Goal: Information Seeking & Learning: Find specific fact

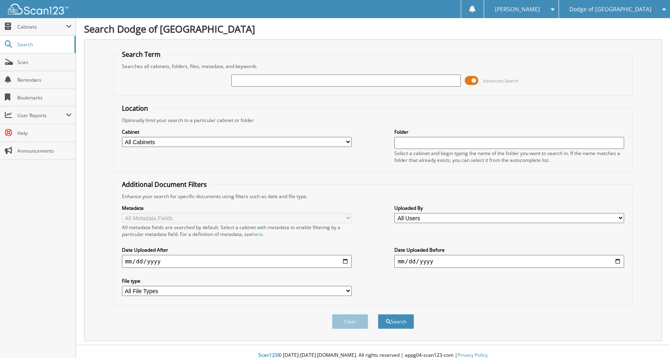
click at [473, 78] on span at bounding box center [472, 80] width 14 height 12
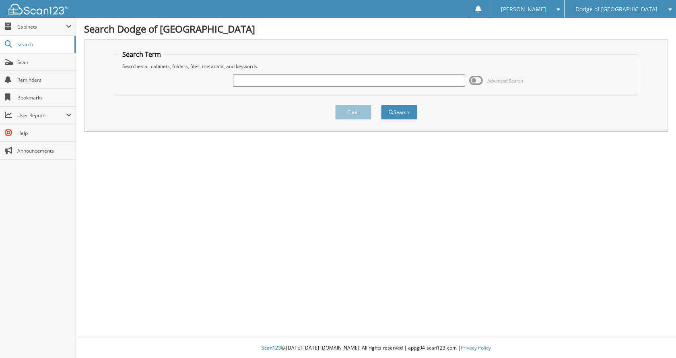
click at [354, 80] on input "text" at bounding box center [349, 80] width 232 height 12
type input "n78200"
click at [381, 105] on button "Search" at bounding box center [399, 112] width 36 height 15
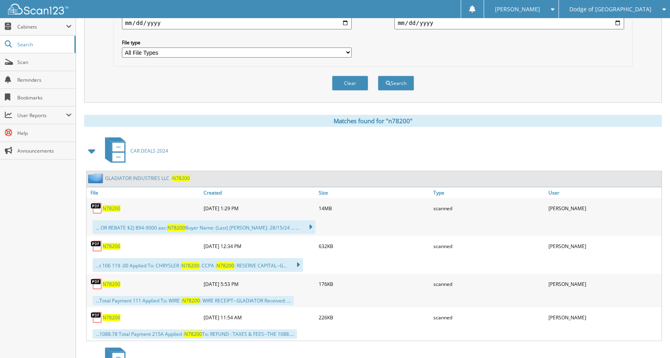
scroll to position [241, 0]
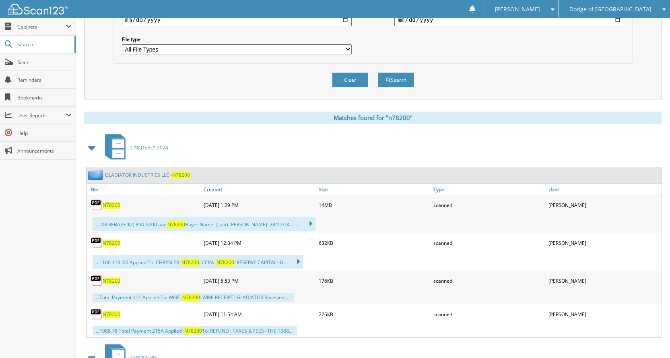
click at [109, 204] on span "N78200" at bounding box center [112, 205] width 18 height 7
click at [113, 245] on span "N78200" at bounding box center [112, 242] width 18 height 7
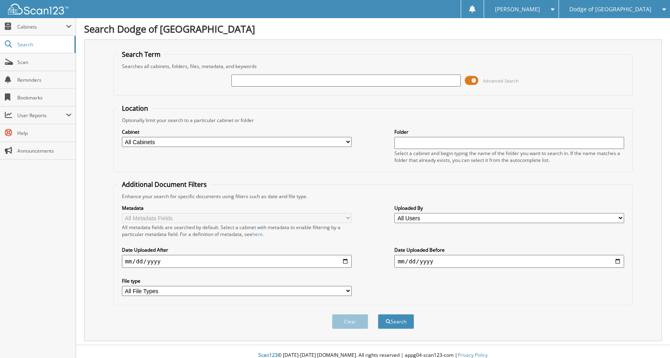
click at [357, 80] on input "text" at bounding box center [346, 80] width 230 height 12
type input "n78200"
click at [378, 314] on button "Search" at bounding box center [396, 321] width 36 height 15
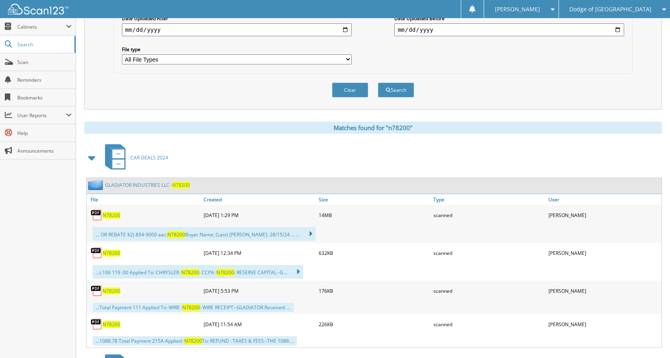
scroll to position [241, 0]
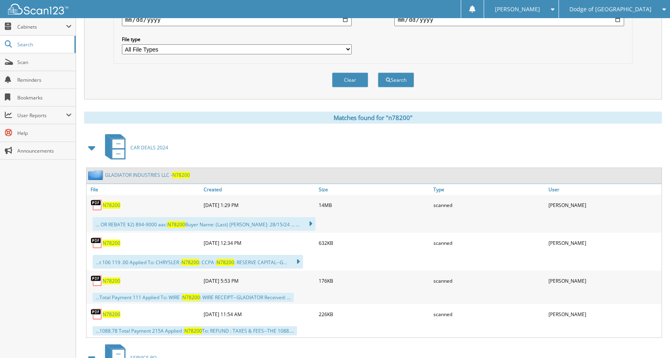
click at [111, 280] on span "N78200" at bounding box center [112, 280] width 18 height 7
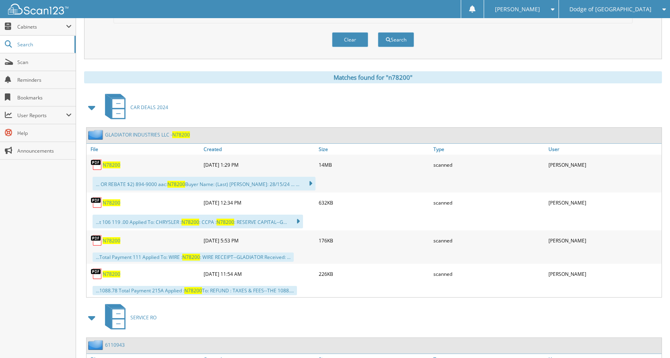
click at [111, 274] on span "N78200" at bounding box center [112, 273] width 18 height 7
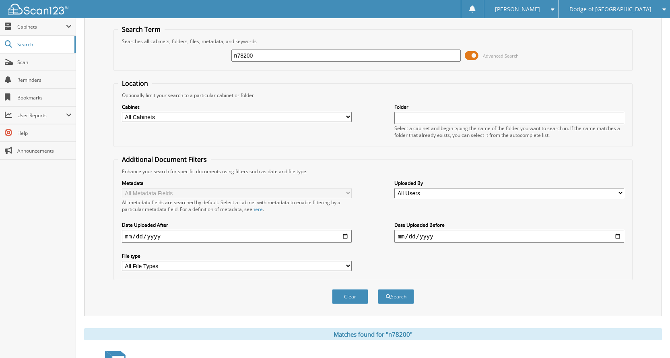
scroll to position [0, 0]
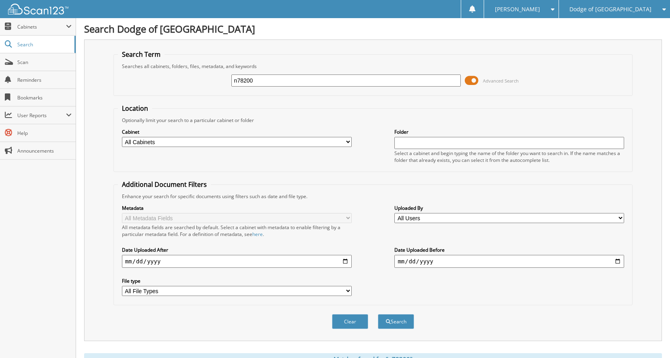
click at [344, 82] on input "n78200" at bounding box center [346, 80] width 230 height 12
drag, startPoint x: 344, startPoint y: 82, endPoint x: 169, endPoint y: 73, distance: 175.7
click at [169, 73] on div "n78200 Advanced Search" at bounding box center [373, 81] width 510 height 22
type input "n"
type input "N78310"
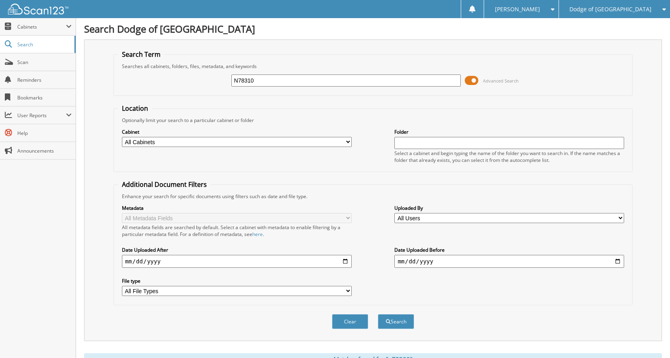
click at [378, 314] on button "Search" at bounding box center [396, 321] width 36 height 15
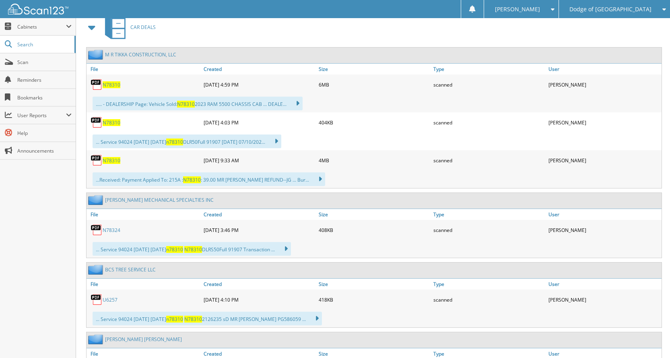
scroll to position [362, 0]
click at [114, 86] on span "N78310" at bounding box center [112, 84] width 18 height 7
click at [115, 85] on span "N78310" at bounding box center [112, 84] width 18 height 7
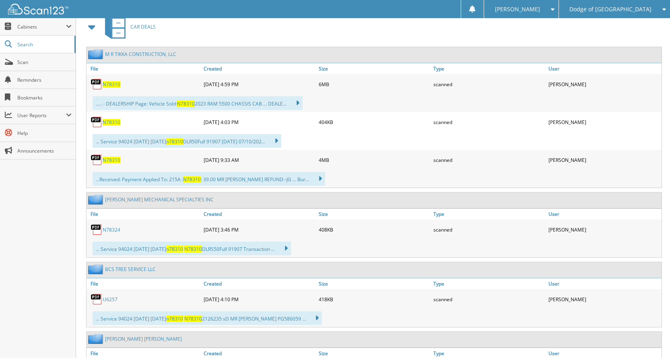
click at [115, 85] on span "N78310" at bounding box center [112, 84] width 18 height 7
click at [108, 125] on span "N78310" at bounding box center [112, 122] width 18 height 7
click at [109, 161] on span "N78310" at bounding box center [112, 160] width 18 height 7
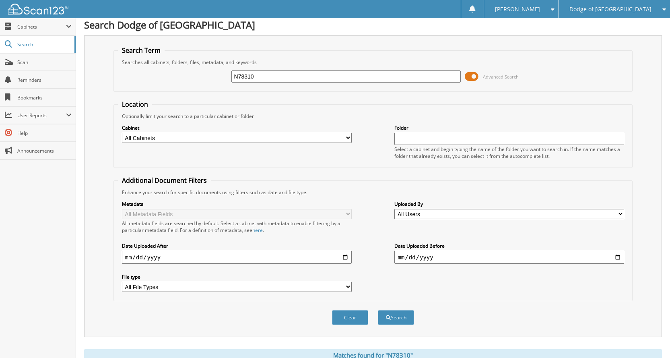
scroll to position [0, 0]
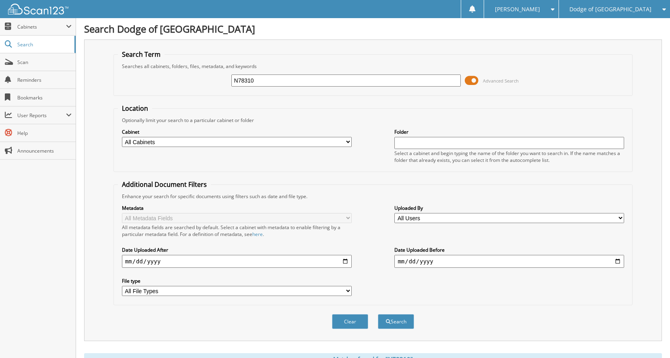
click at [475, 81] on span at bounding box center [472, 80] width 14 height 12
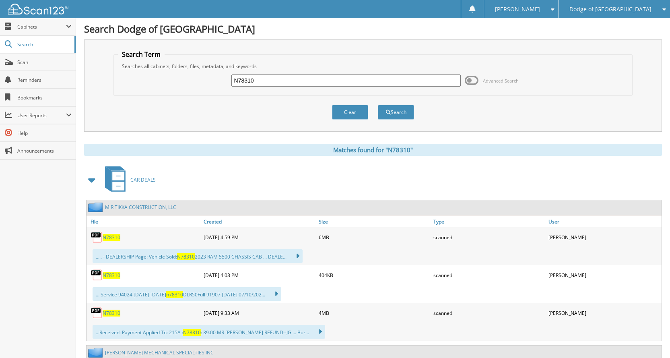
click at [295, 68] on div "Searches all cabinets, folders, files, metadata, and keywords" at bounding box center [373, 66] width 510 height 7
click at [289, 79] on input "N78310" at bounding box center [346, 80] width 230 height 12
drag, startPoint x: 289, startPoint y: 79, endPoint x: 173, endPoint y: 76, distance: 115.9
click at [173, 76] on div "N78310 Advanced Search" at bounding box center [373, 81] width 510 height 22
type input "M78320"
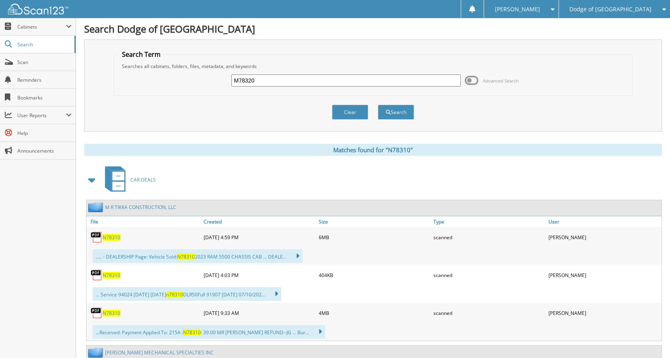
click at [378, 105] on button "Search" at bounding box center [396, 112] width 36 height 15
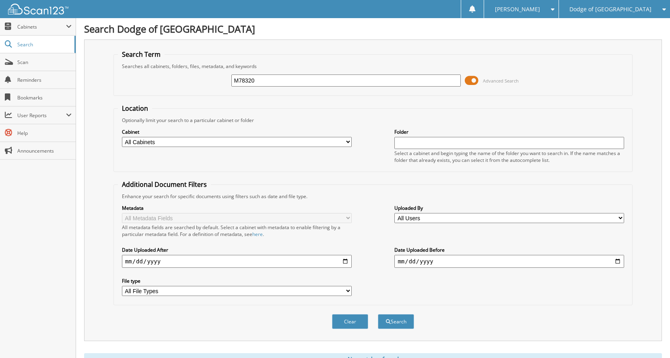
drag, startPoint x: 263, startPoint y: 77, endPoint x: 188, endPoint y: 73, distance: 75.0
click at [188, 73] on div "M78320 Advanced Search" at bounding box center [373, 81] width 510 height 22
type input "N78320"
click at [378, 314] on button "Search" at bounding box center [396, 321] width 36 height 15
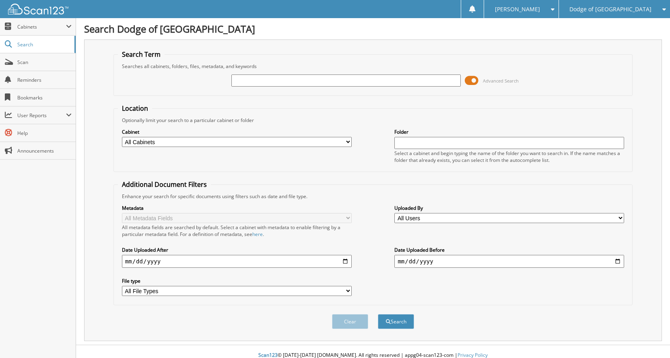
click at [262, 82] on input "text" at bounding box center [346, 80] width 230 height 12
type input "N78320"
click at [378, 314] on button "Search" at bounding box center [396, 321] width 36 height 15
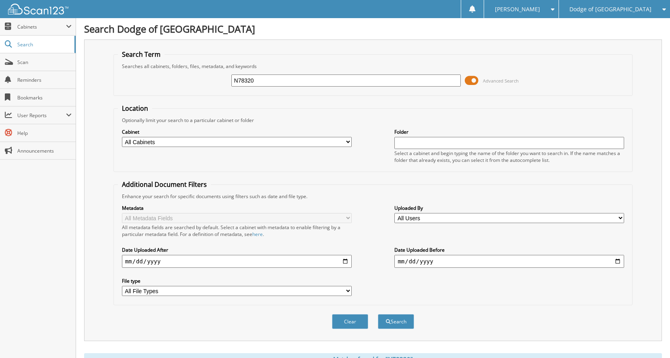
click at [476, 79] on span at bounding box center [472, 80] width 14 height 12
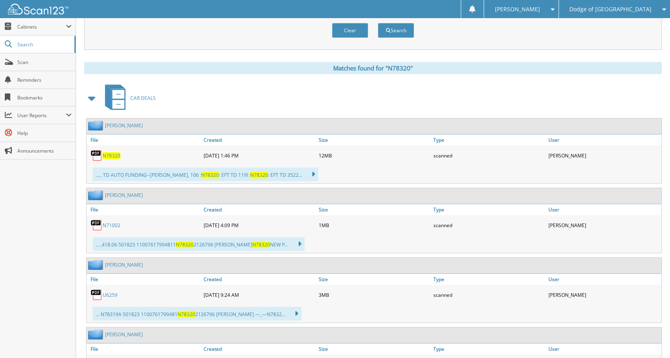
scroll to position [121, 0]
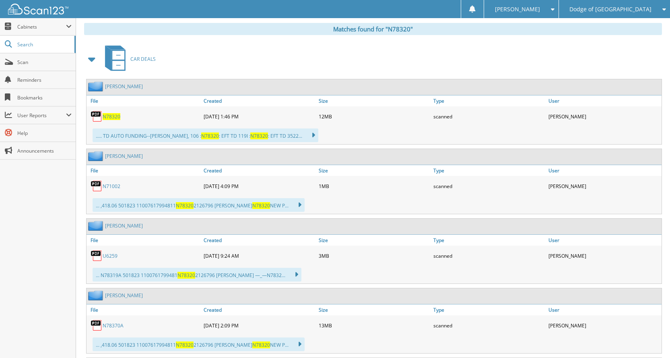
click at [114, 117] on span "N78320" at bounding box center [112, 116] width 18 height 7
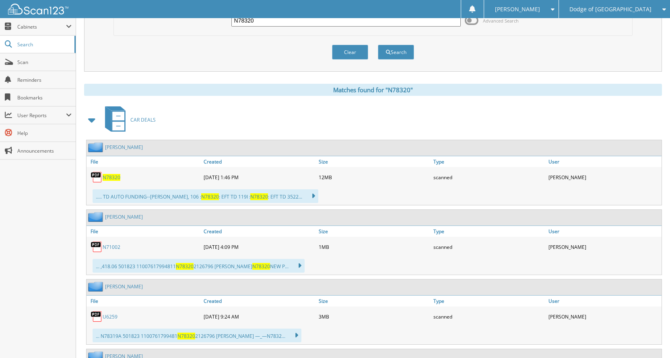
scroll to position [0, 0]
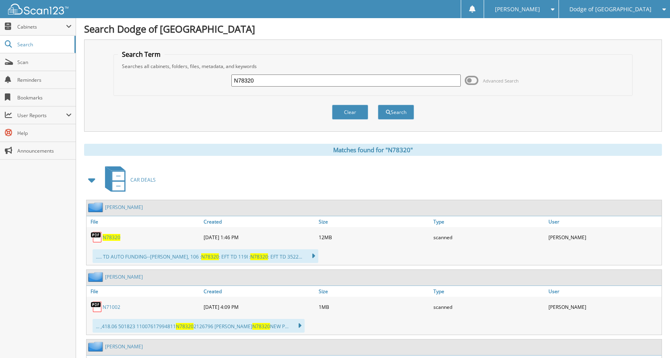
click at [274, 85] on input "N78320" at bounding box center [346, 80] width 230 height 12
drag, startPoint x: 274, startPoint y: 85, endPoint x: 204, endPoint y: 83, distance: 69.6
click at [204, 83] on div "N78320 Advanced Search" at bounding box center [373, 81] width 510 height 22
type input "N78324"
click at [378, 105] on button "Search" at bounding box center [396, 112] width 36 height 15
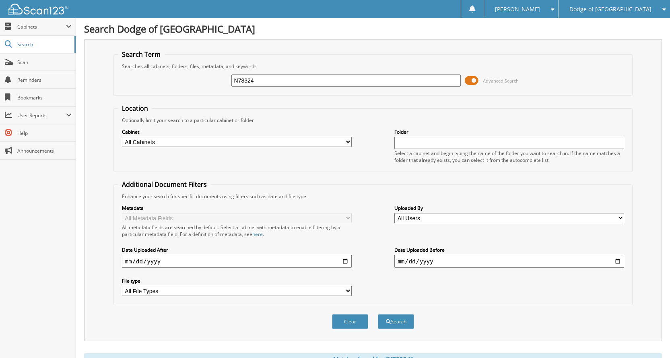
click at [470, 81] on span at bounding box center [472, 80] width 14 height 12
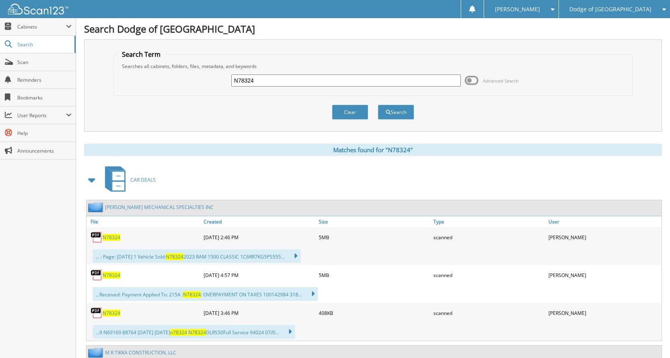
click at [114, 239] on span "N78324" at bounding box center [112, 237] width 18 height 7
click at [120, 277] on link "N78324" at bounding box center [112, 275] width 18 height 7
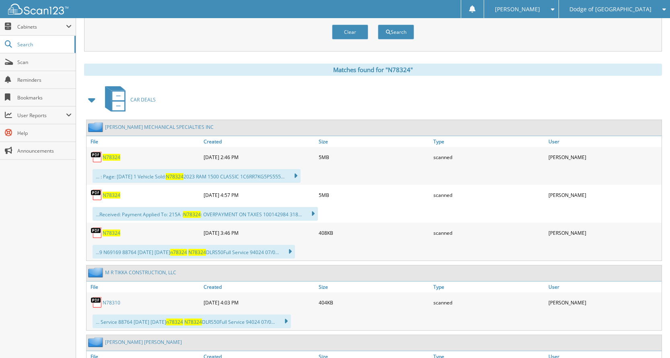
scroll to position [80, 0]
click at [113, 230] on span "N78324" at bounding box center [112, 232] width 18 height 7
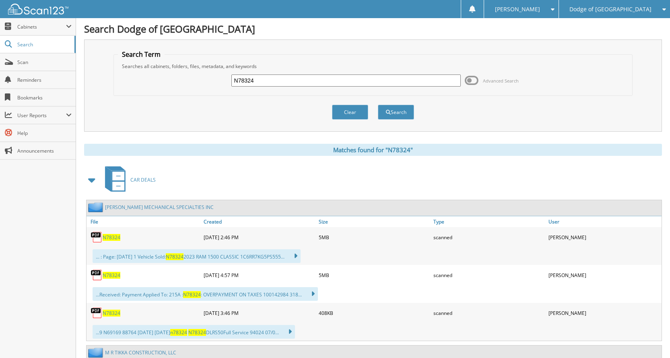
click at [266, 74] on div "N78324" at bounding box center [346, 81] width 230 height 14
click at [268, 86] on input "N78324" at bounding box center [346, 80] width 230 height 12
drag, startPoint x: 268, startPoint y: 86, endPoint x: 66, endPoint y: 90, distance: 201.6
type input "N78356"
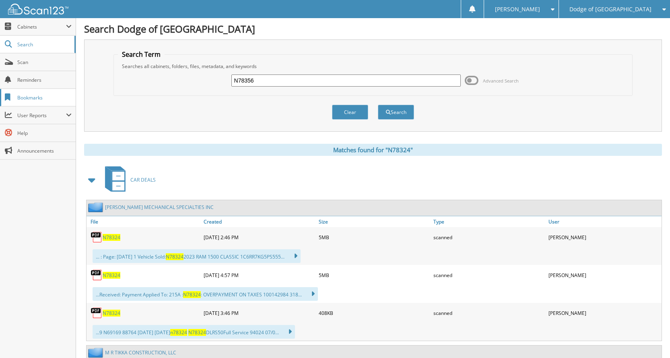
click at [378, 105] on button "Search" at bounding box center [396, 112] width 36 height 15
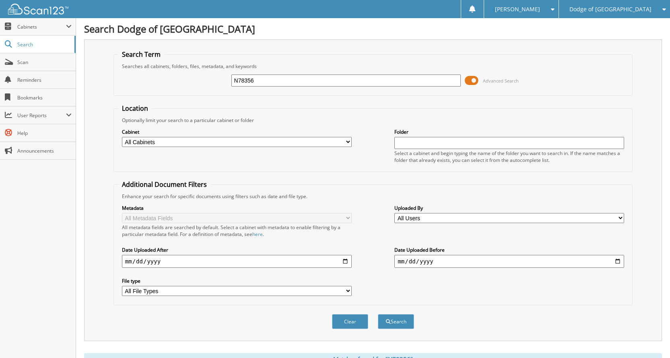
click at [476, 85] on span at bounding box center [472, 80] width 14 height 12
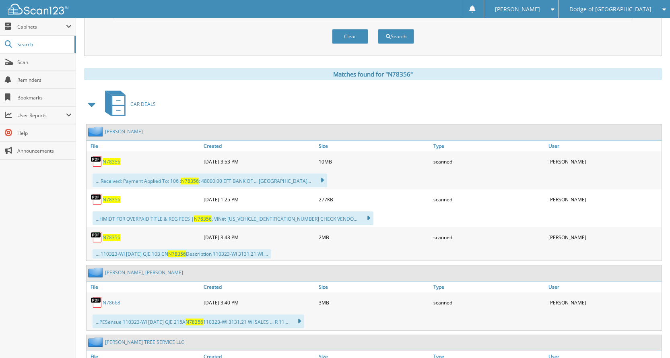
scroll to position [80, 0]
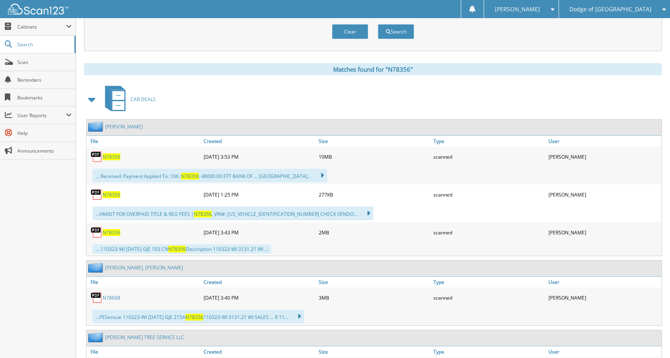
click at [107, 157] on span "N78356" at bounding box center [112, 156] width 18 height 7
click at [113, 194] on span "N78356" at bounding box center [112, 194] width 18 height 7
click at [107, 233] on span "N78356" at bounding box center [112, 232] width 18 height 7
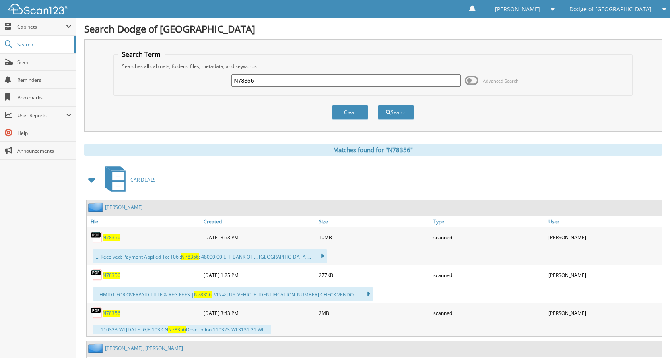
click at [266, 81] on input "N78356" at bounding box center [346, 80] width 230 height 12
drag, startPoint x: 266, startPoint y: 81, endPoint x: 211, endPoint y: 74, distance: 54.8
click at [211, 74] on div "N78356 Advanced Search" at bounding box center [373, 81] width 510 height 22
type input "N78365"
click at [378, 105] on button "Search" at bounding box center [396, 112] width 36 height 15
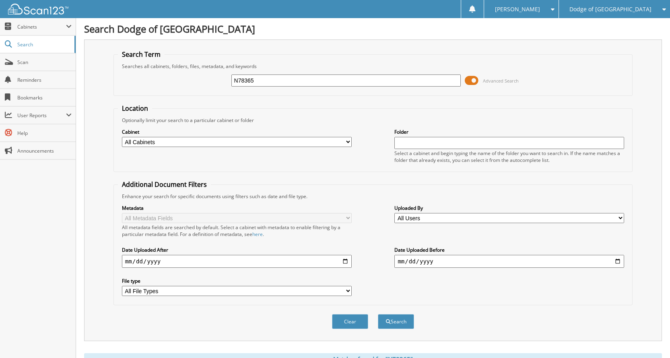
click at [470, 82] on span at bounding box center [472, 80] width 14 height 12
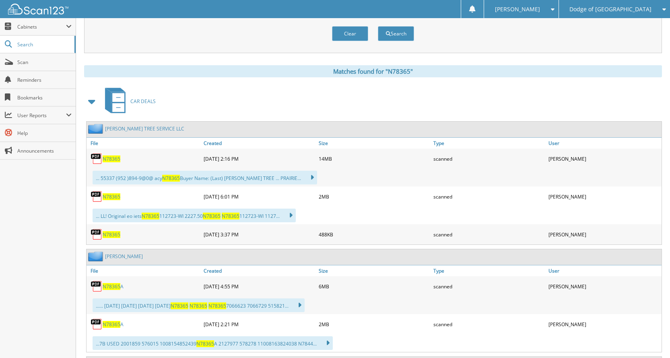
scroll to position [80, 0]
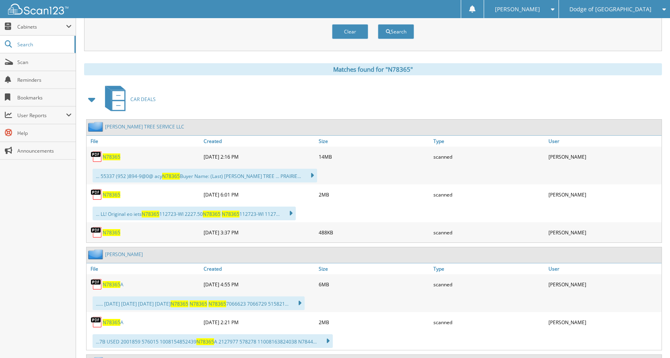
click at [104, 154] on span "N78365" at bounding box center [112, 156] width 18 height 7
click at [105, 193] on span "N78365" at bounding box center [112, 194] width 18 height 7
click at [102, 231] on img at bounding box center [97, 232] width 12 height 12
click at [112, 234] on span "N78365" at bounding box center [112, 232] width 18 height 7
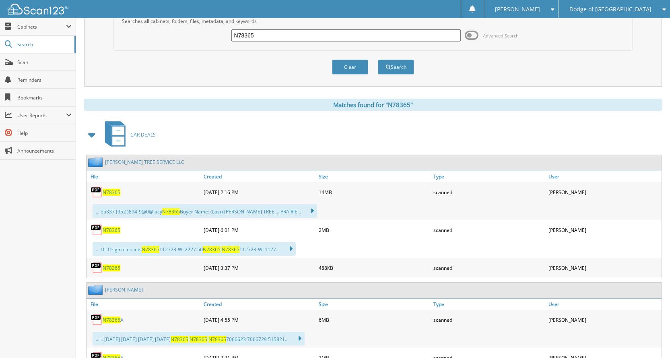
scroll to position [0, 0]
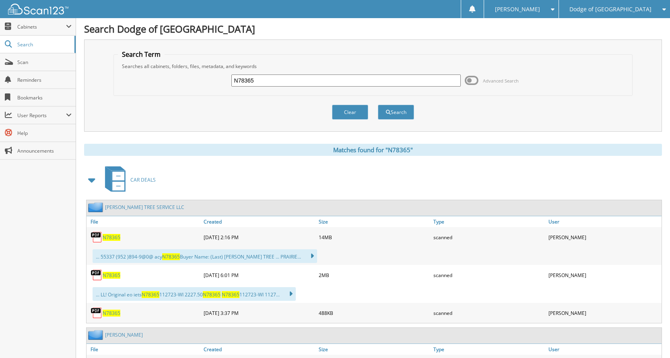
drag, startPoint x: 265, startPoint y: 83, endPoint x: 177, endPoint y: 79, distance: 87.4
click at [177, 79] on div "N78365 Advanced Search" at bounding box center [373, 81] width 510 height 22
type input "N78367"
click at [378, 105] on button "Search" at bounding box center [396, 112] width 36 height 15
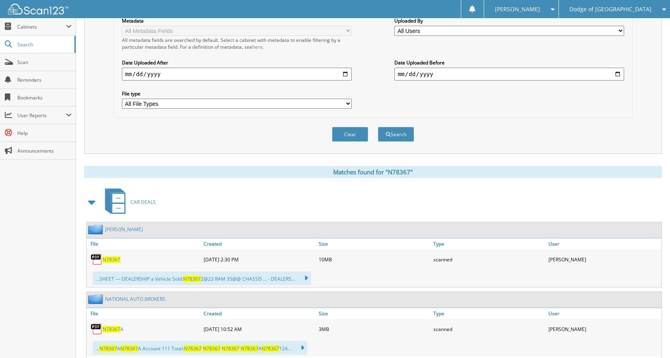
scroll to position [201, 0]
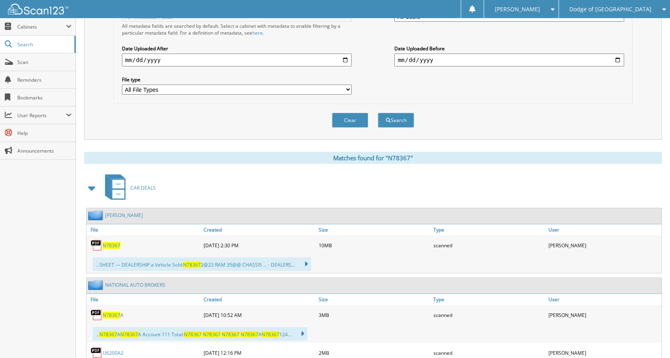
click at [114, 246] on span "N78367" at bounding box center [112, 245] width 18 height 7
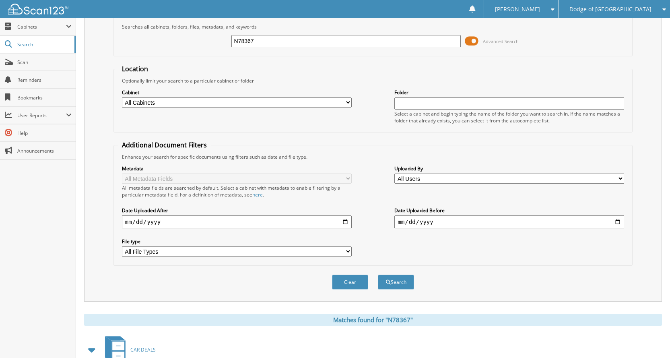
scroll to position [0, 0]
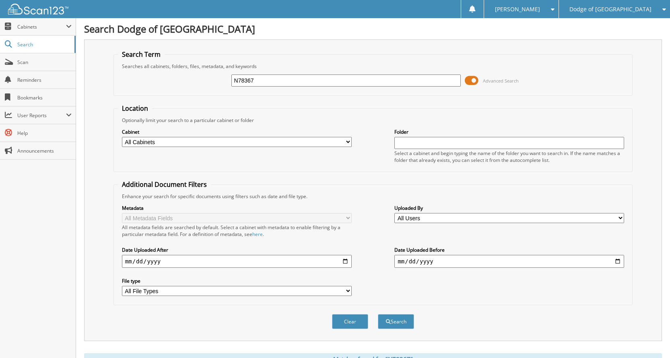
drag, startPoint x: 279, startPoint y: 85, endPoint x: 168, endPoint y: 74, distance: 112.0
click at [168, 74] on div "N78367 Advanced Search" at bounding box center [373, 81] width 510 height 22
type input "N78374"
click at [378, 314] on button "Search" at bounding box center [396, 321] width 36 height 15
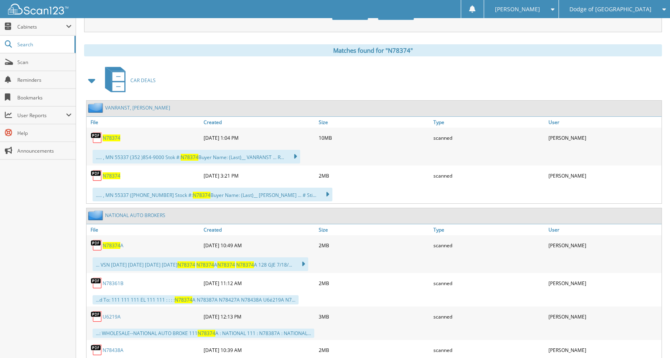
scroll to position [322, 0]
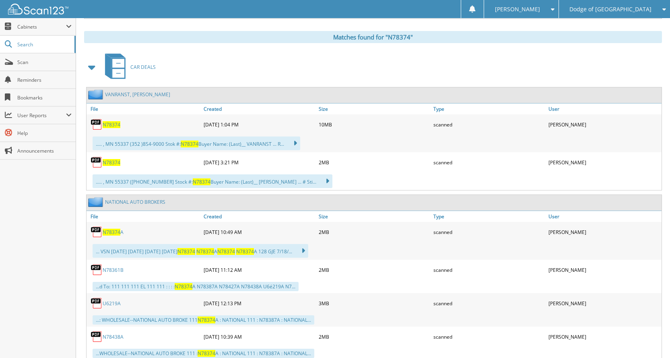
click at [107, 127] on span "N78374" at bounding box center [112, 124] width 18 height 7
click at [107, 161] on span "N78374" at bounding box center [112, 162] width 18 height 7
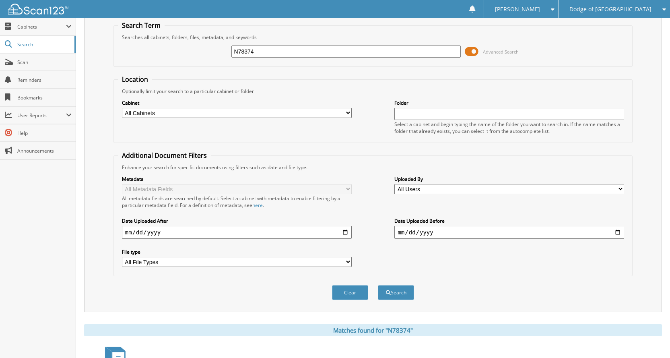
scroll to position [0, 0]
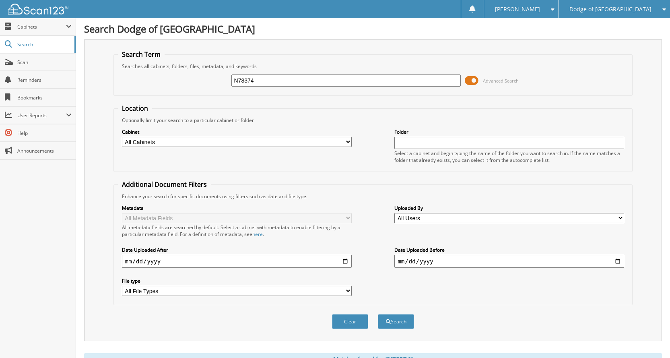
drag, startPoint x: 325, startPoint y: 82, endPoint x: 183, endPoint y: 80, distance: 141.7
click at [183, 80] on div "N78374 Advanced Search" at bounding box center [373, 81] width 510 height 22
type input "N78383"
click at [378, 314] on button "Search" at bounding box center [396, 321] width 36 height 15
click at [471, 79] on span at bounding box center [472, 80] width 14 height 12
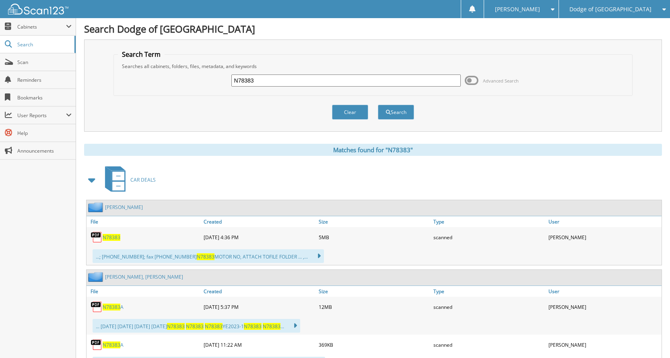
click at [114, 238] on span "N78383" at bounding box center [112, 237] width 18 height 7
click at [282, 85] on input "N78383" at bounding box center [346, 80] width 230 height 12
drag, startPoint x: 269, startPoint y: 82, endPoint x: 138, endPoint y: 85, distance: 131.2
click at [139, 85] on div "N78383 Advanced Search" at bounding box center [373, 81] width 510 height 22
type input "N78392"
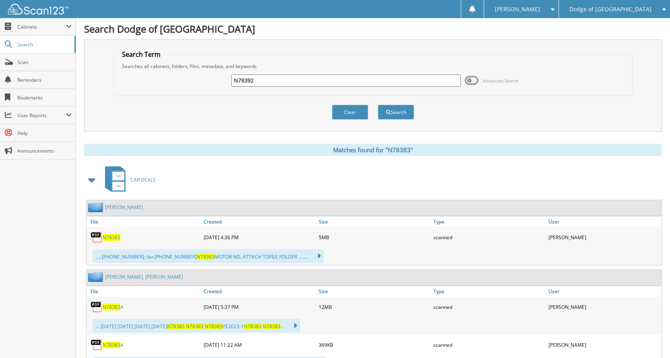
click at [378, 105] on button "Search" at bounding box center [396, 112] width 36 height 15
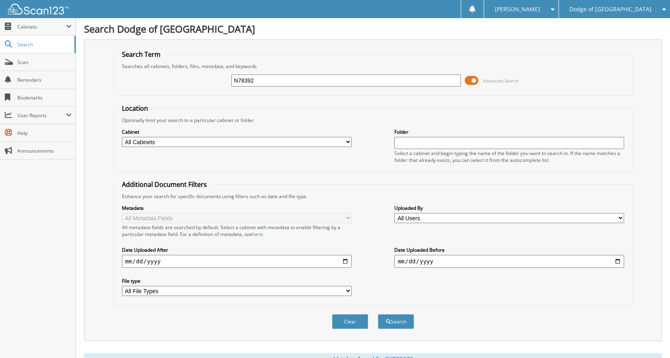
click at [469, 79] on span at bounding box center [472, 80] width 14 height 12
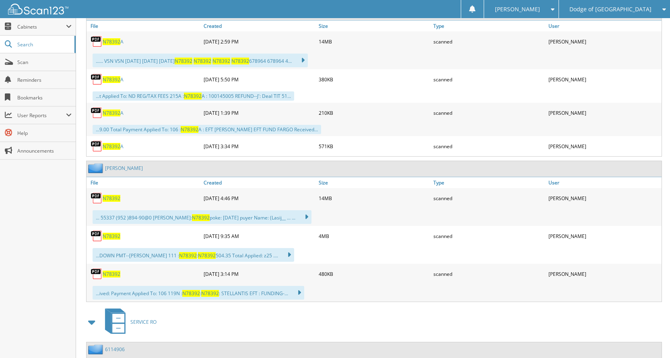
scroll to position [241, 0]
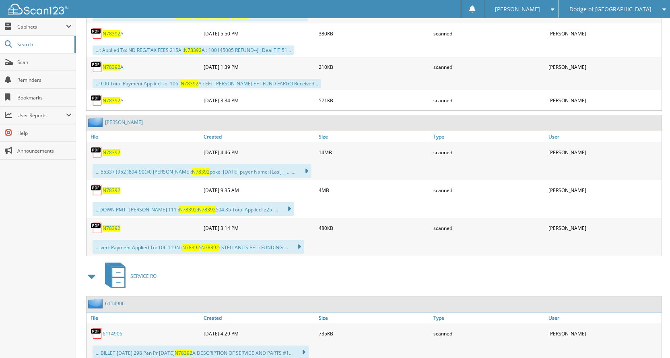
click at [115, 153] on span "N78392" at bounding box center [112, 152] width 18 height 7
click at [115, 226] on span "N78392" at bounding box center [112, 228] width 18 height 7
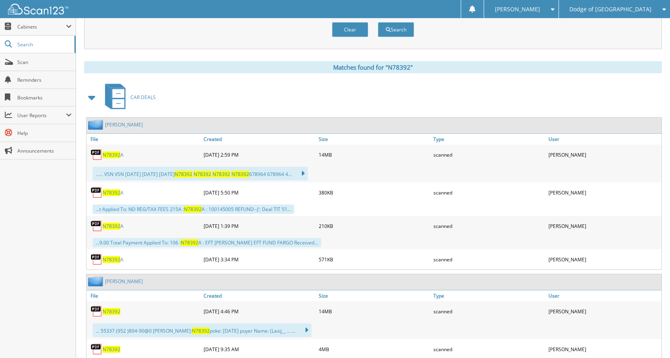
scroll to position [0, 0]
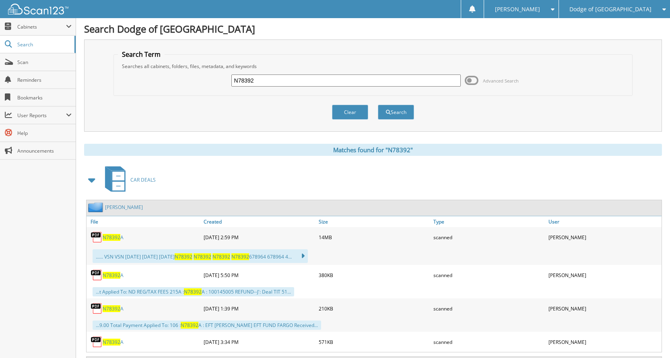
drag, startPoint x: 273, startPoint y: 74, endPoint x: 195, endPoint y: 87, distance: 79.5
click at [195, 87] on div "N78392 Advanced Search" at bounding box center [373, 81] width 510 height 22
type input "N78401"
click at [378, 105] on button "Search" at bounding box center [396, 112] width 36 height 15
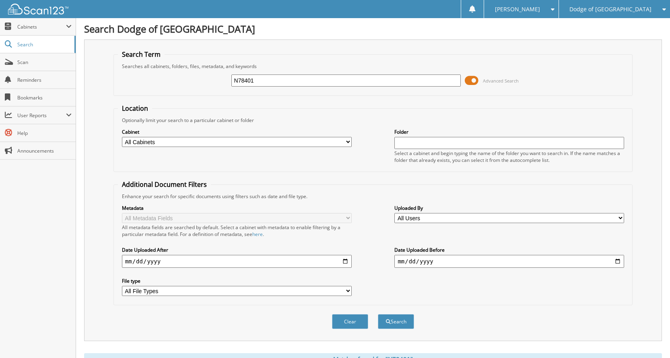
click at [473, 80] on span at bounding box center [472, 80] width 14 height 12
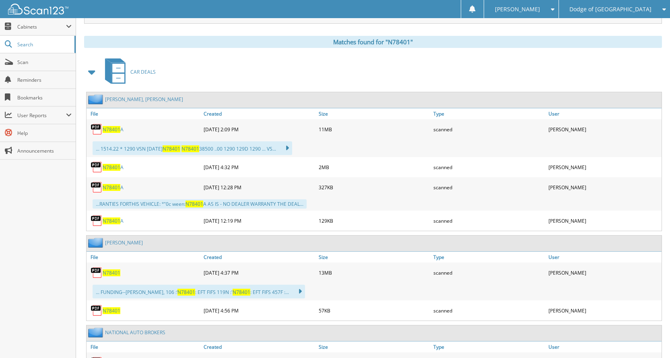
scroll to position [121, 0]
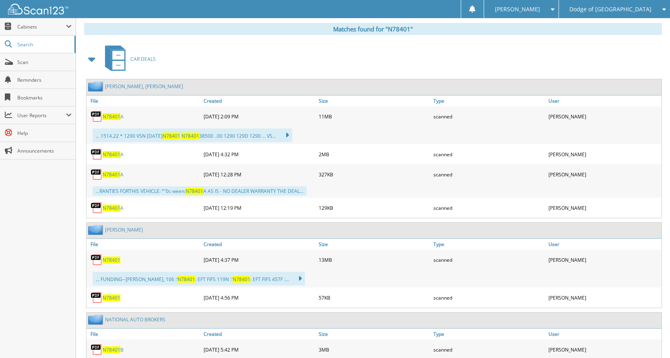
click at [115, 261] on span "N78401" at bounding box center [112, 259] width 18 height 7
click at [105, 296] on span "N78401" at bounding box center [112, 297] width 18 height 7
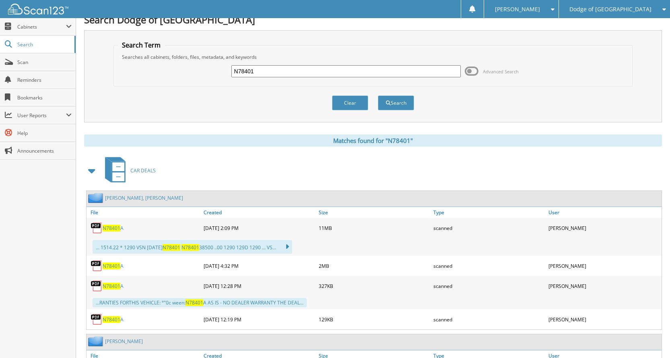
scroll to position [0, 0]
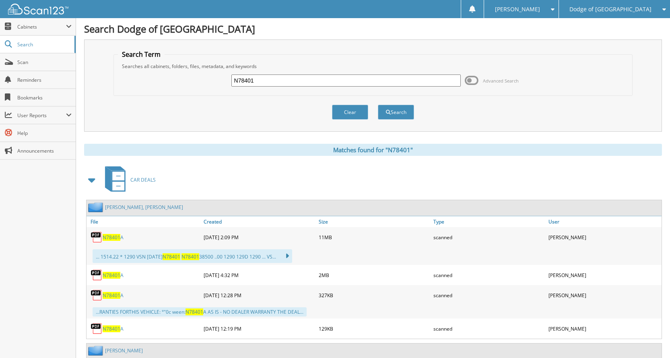
drag, startPoint x: 282, startPoint y: 82, endPoint x: 140, endPoint y: 84, distance: 142.1
click at [140, 84] on div "N78401 Advanced Search" at bounding box center [373, 81] width 510 height 22
type input "N78477"
click at [378, 105] on button "Search" at bounding box center [396, 112] width 36 height 15
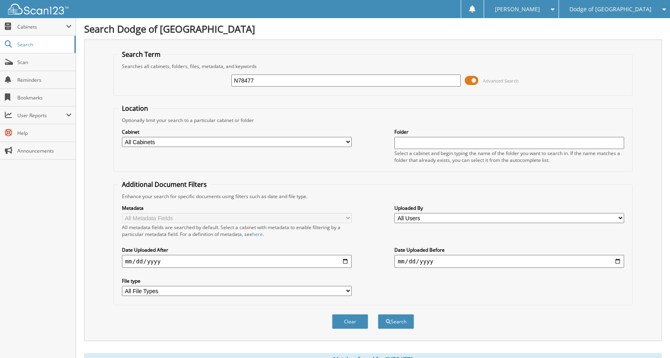
click at [475, 85] on span at bounding box center [472, 80] width 14 height 12
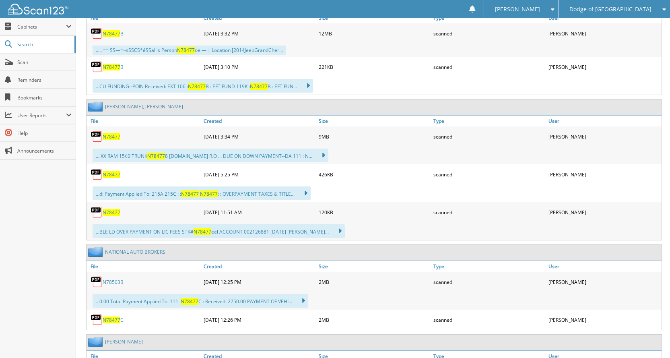
scroll to position [322, 0]
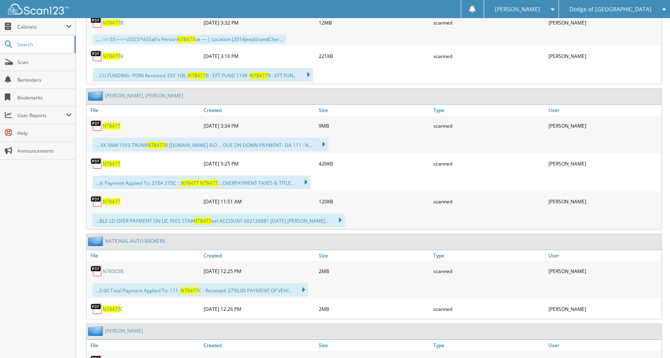
click at [108, 203] on span "N78477" at bounding box center [112, 201] width 18 height 7
click at [107, 165] on span "N78477" at bounding box center [112, 163] width 18 height 7
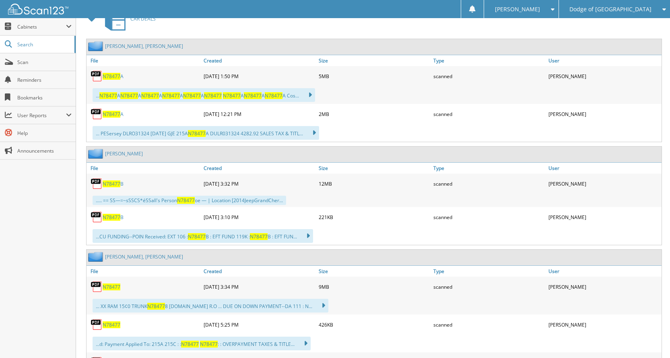
scroll to position [0, 0]
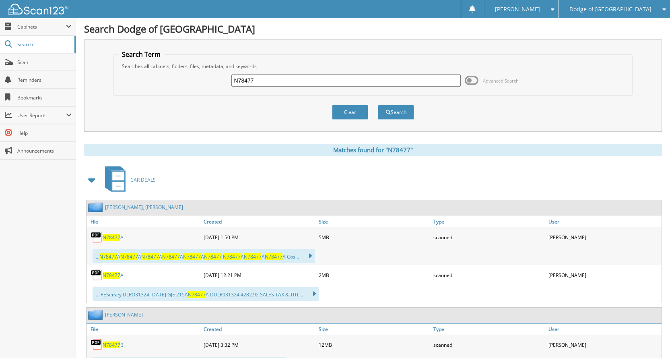
click at [302, 72] on div "N78477 Advanced Search" at bounding box center [373, 81] width 510 height 22
click at [301, 83] on input "N78477" at bounding box center [346, 80] width 230 height 12
drag, startPoint x: 301, startPoint y: 83, endPoint x: 118, endPoint y: 77, distance: 182.8
click at [115, 78] on fieldset "Search Term Searches all cabinets, folders, files, metadata, and keywords N7847…" at bounding box center [372, 73] width 519 height 46
type input "N78478"
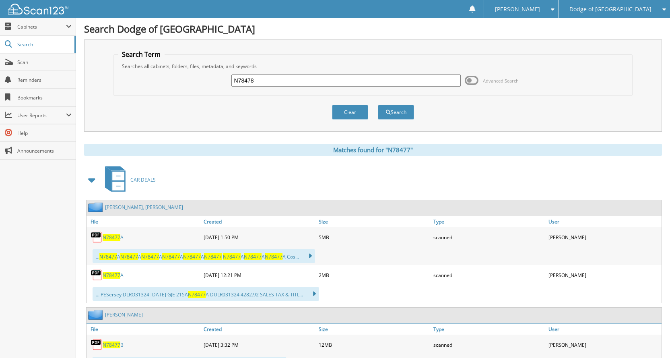
click at [378, 105] on button "Search" at bounding box center [396, 112] width 36 height 15
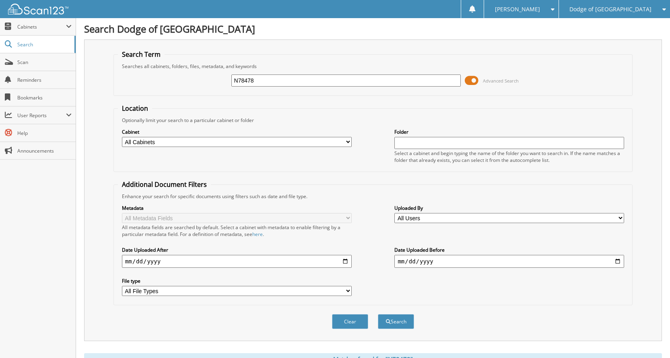
click at [468, 80] on span at bounding box center [472, 80] width 14 height 12
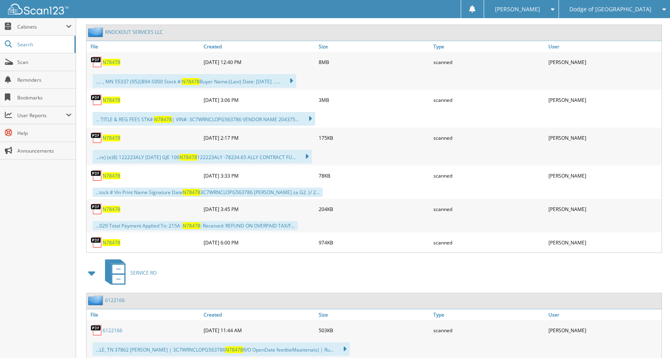
scroll to position [161, 0]
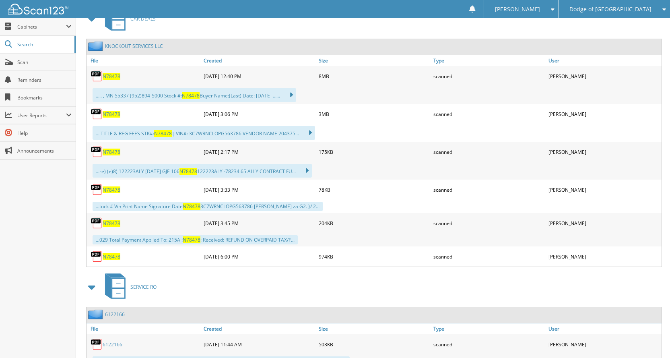
click at [111, 78] on span "N78478" at bounding box center [112, 76] width 18 height 7
click at [108, 116] on span "N78478" at bounding box center [112, 114] width 18 height 7
click at [107, 254] on span "N78478" at bounding box center [112, 256] width 18 height 7
